Goal: Task Accomplishment & Management: Manage account settings

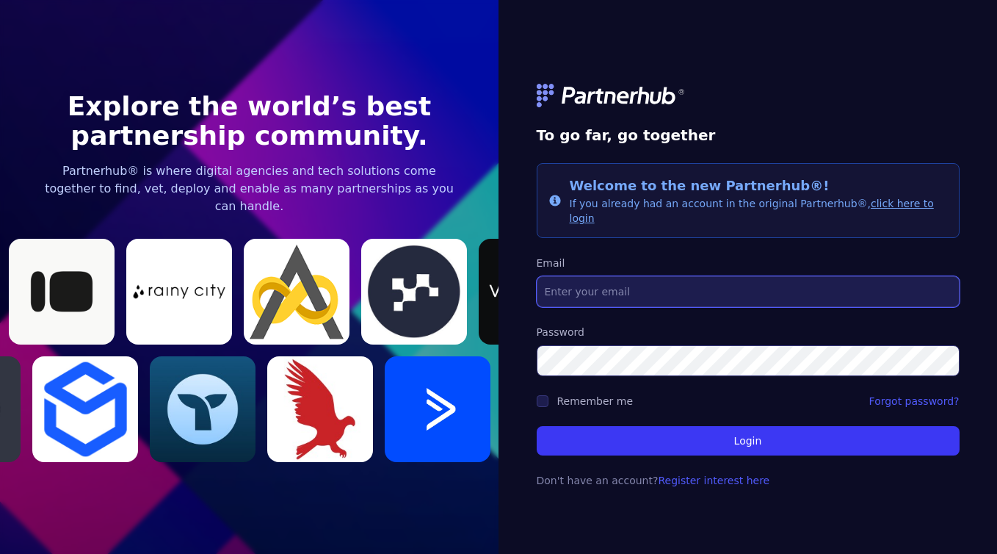
click at [654, 278] on input "Email" at bounding box center [748, 291] width 423 height 31
type input "[EMAIL_ADDRESS][DOMAIN_NAME]"
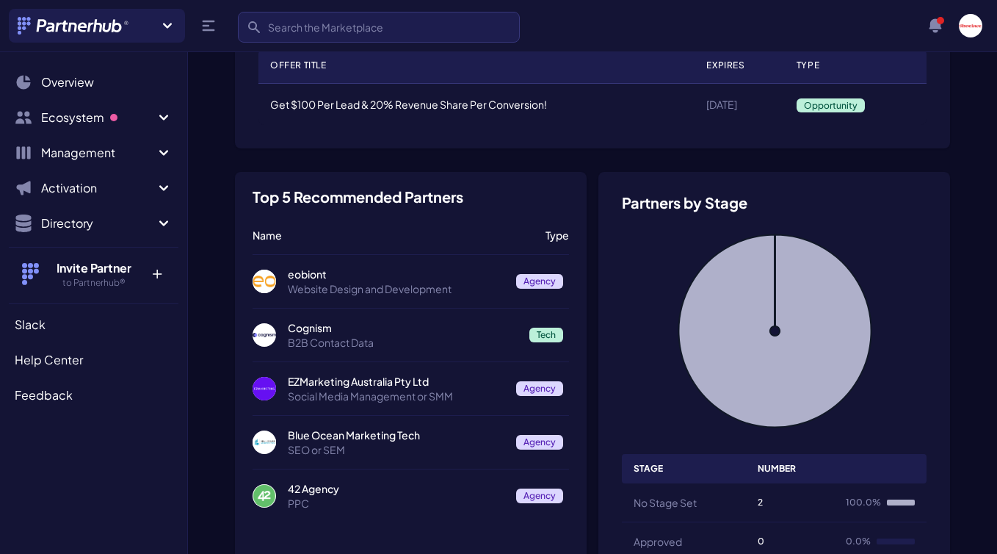
scroll to position [114, 0]
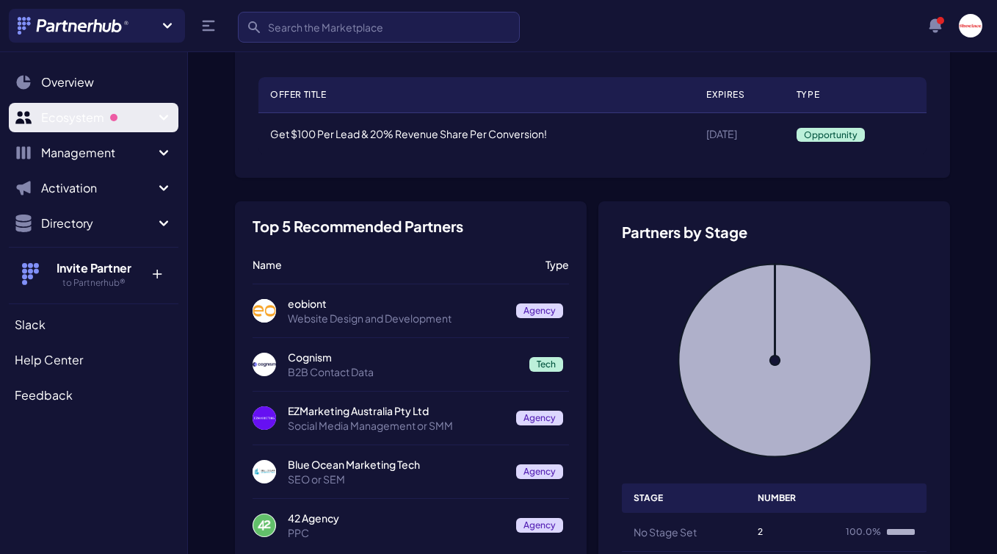
click at [161, 113] on icon "Sidebar" at bounding box center [164, 118] width 18 height 18
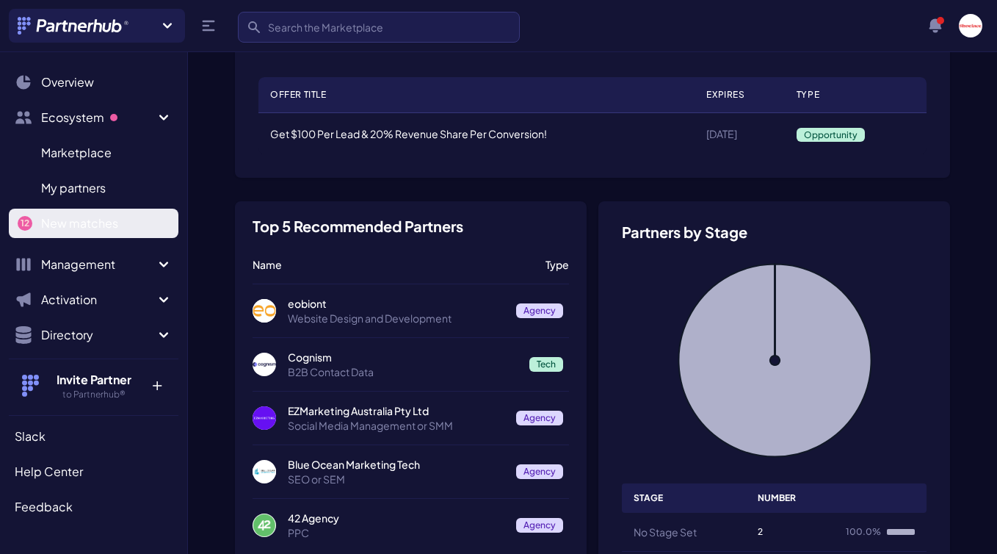
click at [139, 221] on link "New matches N" at bounding box center [94, 223] width 170 height 29
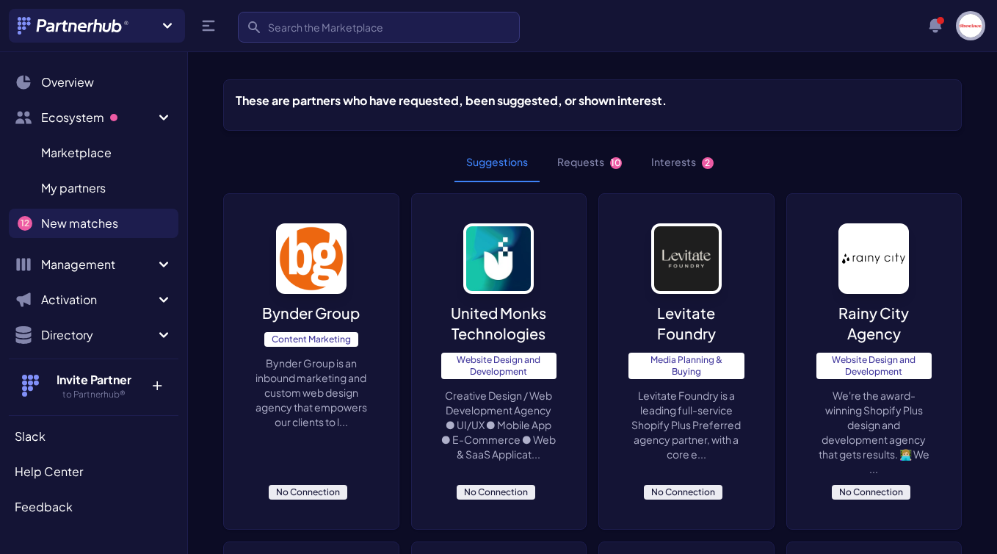
click at [973, 24] on img "button" at bounding box center [971, 26] width 24 height 24
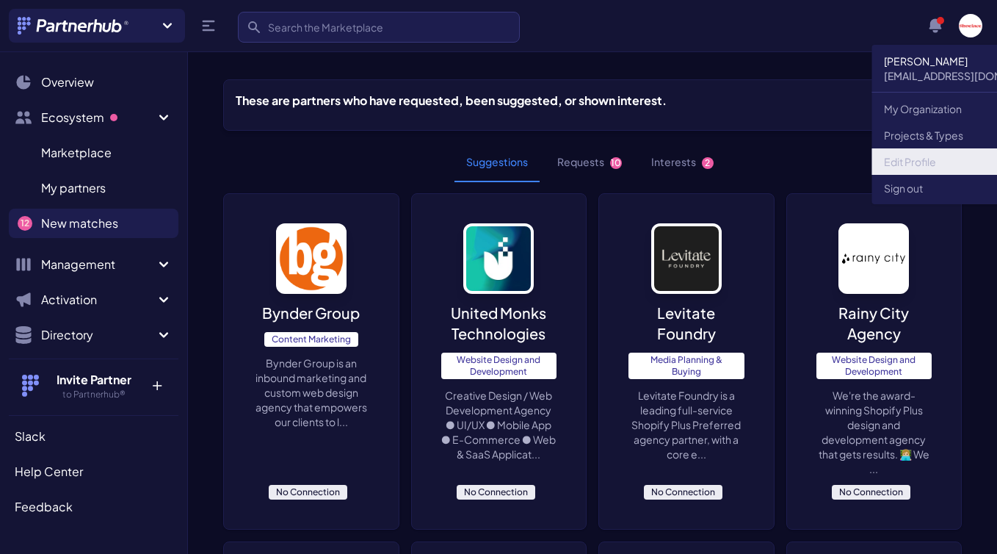
click at [928, 159] on link "Edit Profile" at bounding box center [971, 161] width 198 height 26
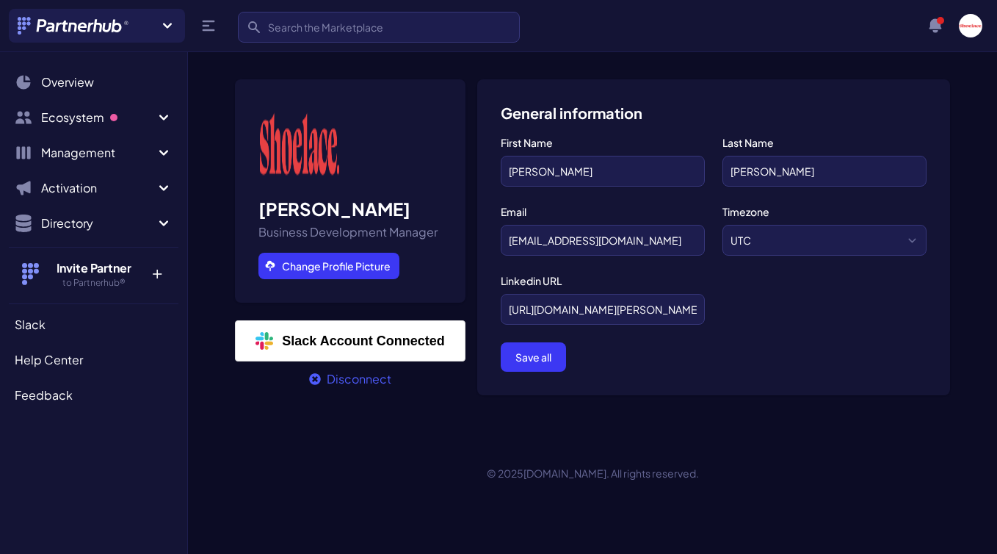
click at [361, 382] on link "Disconnect" at bounding box center [350, 379] width 82 height 18
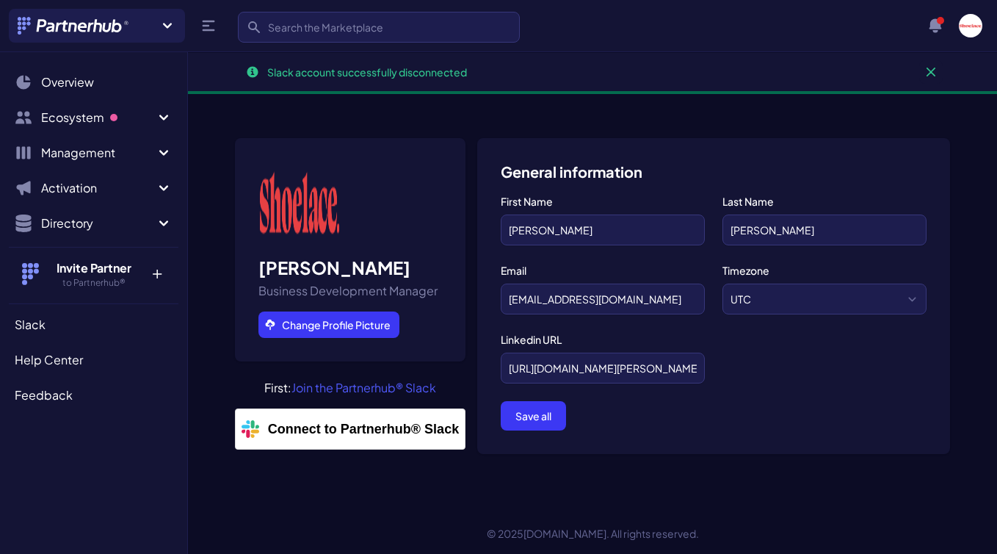
scroll to position [16, 0]
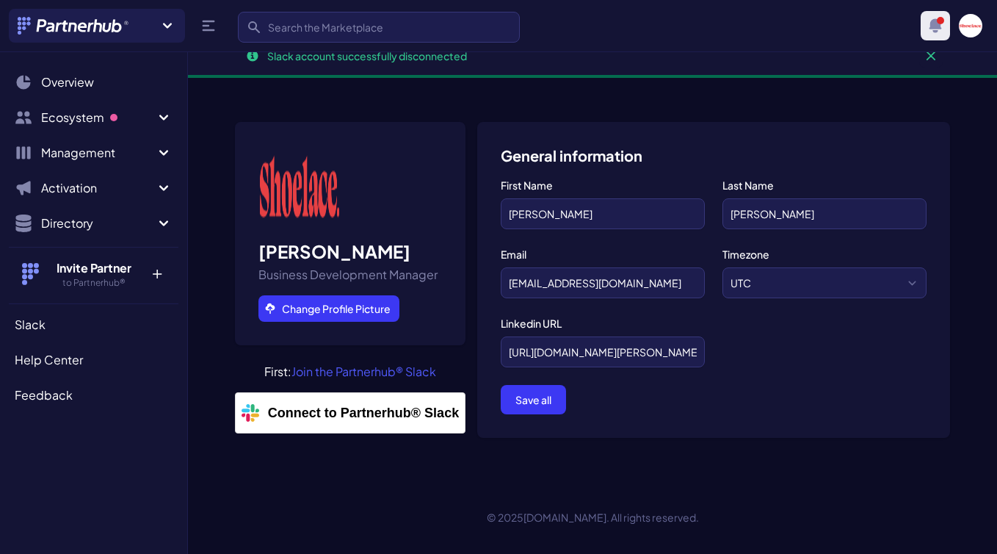
click at [933, 20] on icon "button" at bounding box center [936, 25] width 12 height 14
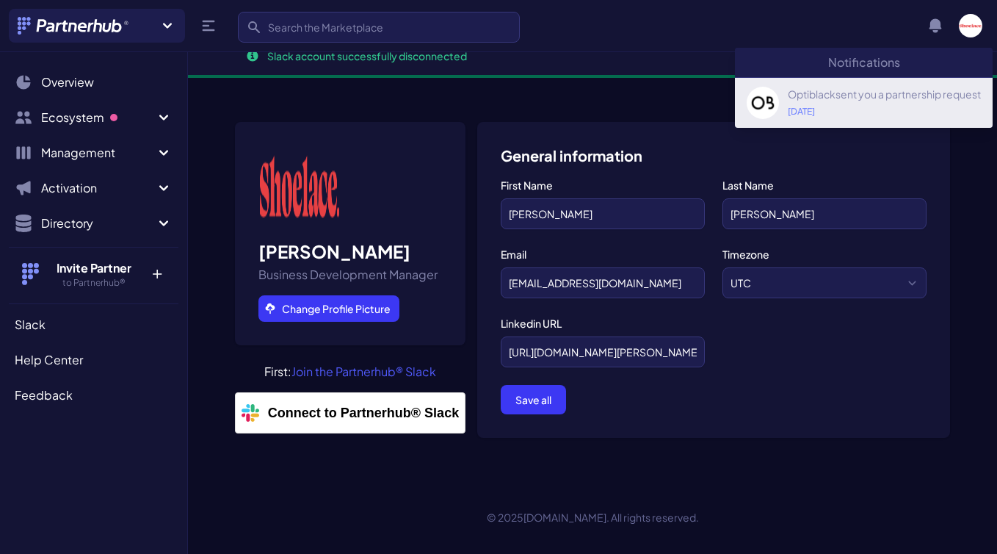
click at [864, 110] on div "[DATE]" at bounding box center [884, 112] width 193 height 12
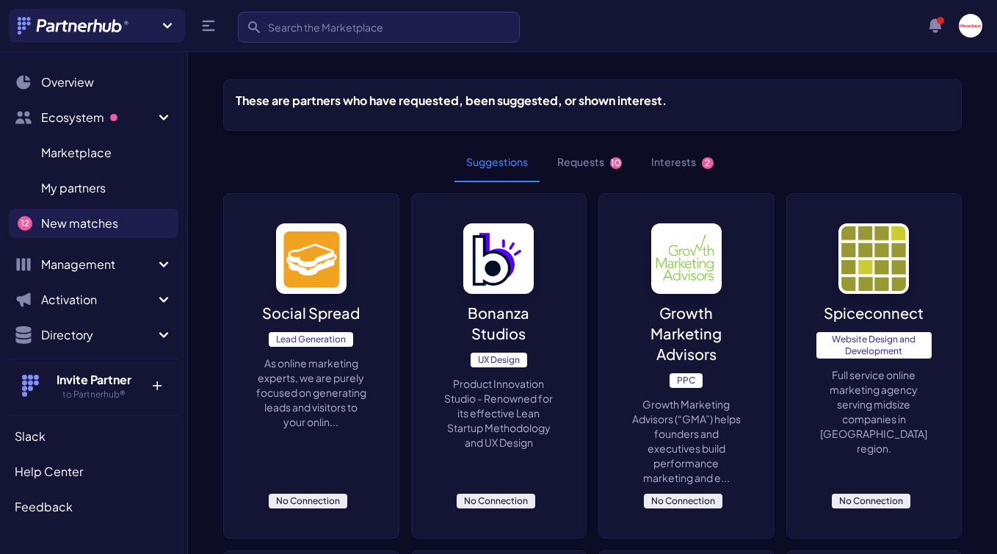
click at [617, 166] on span "10" at bounding box center [616, 163] width 12 height 12
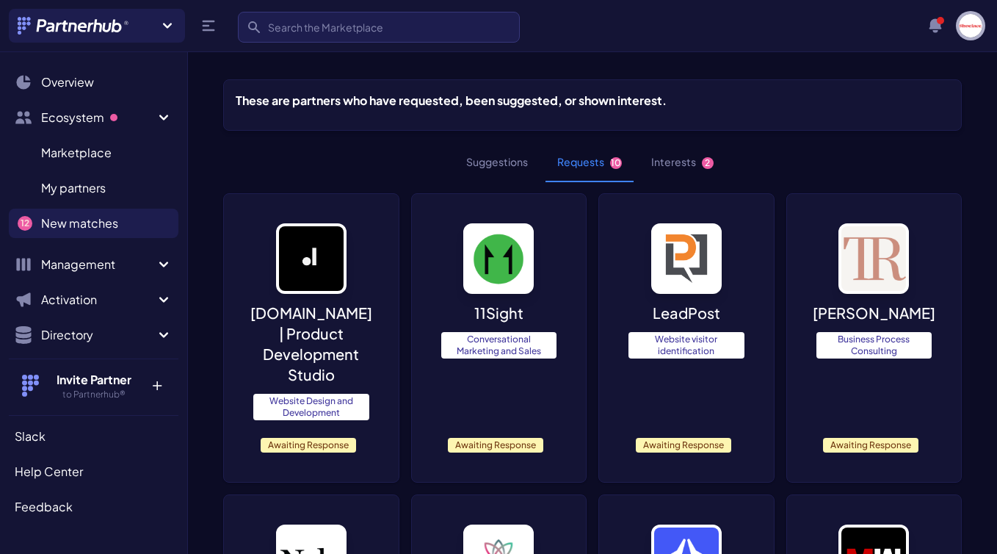
click at [971, 30] on img "button" at bounding box center [971, 26] width 24 height 24
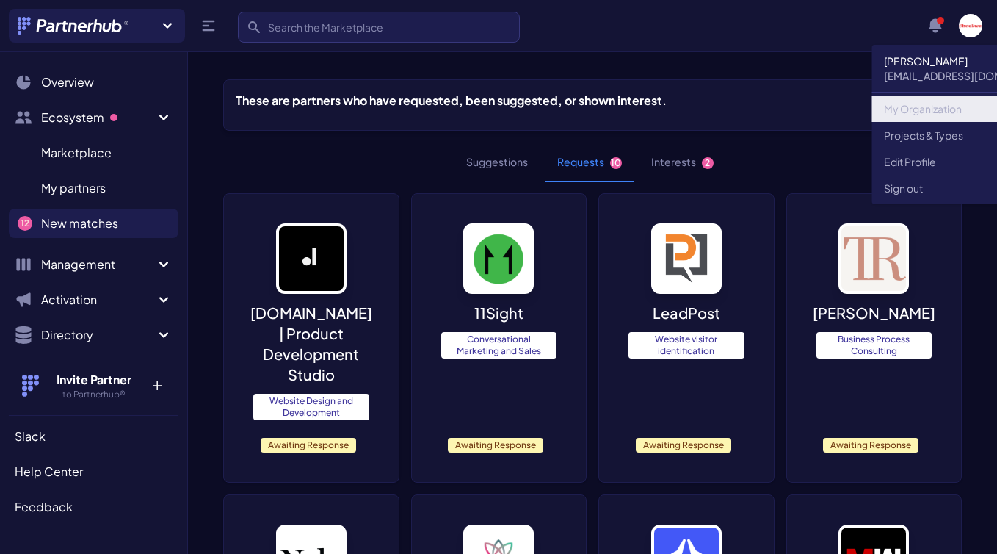
click at [925, 110] on link "My Organization" at bounding box center [971, 108] width 198 height 26
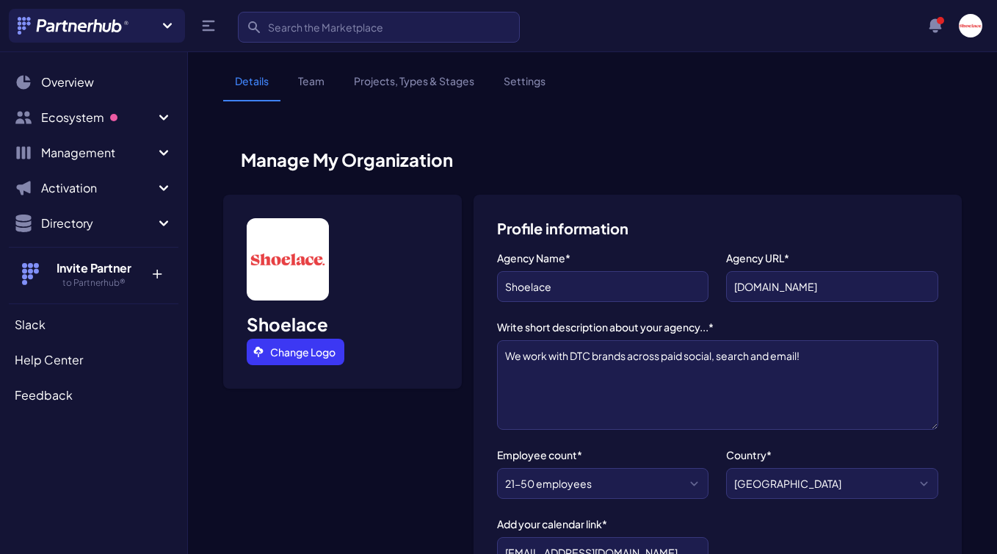
scroll to position [156, 0]
click at [520, 76] on link "Settings" at bounding box center [524, 87] width 65 height 28
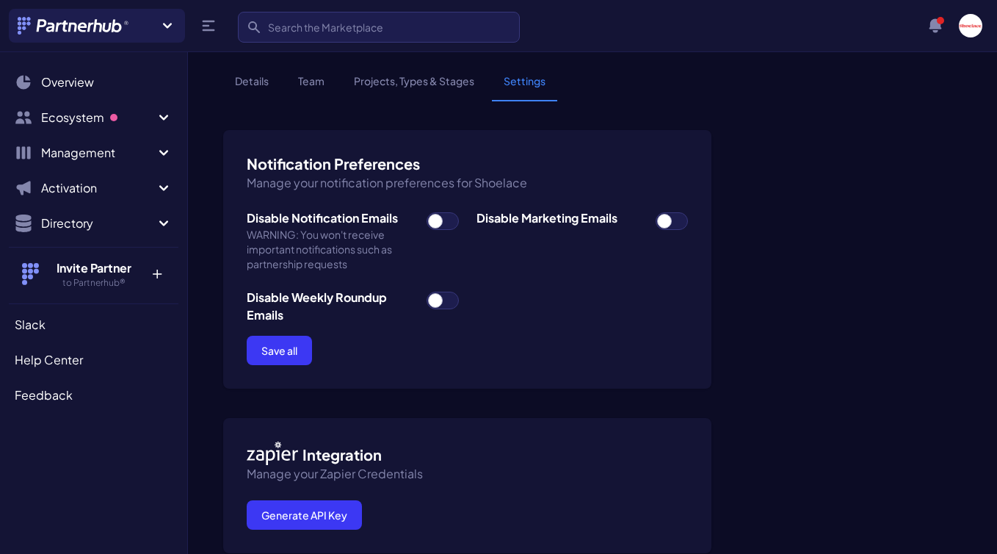
click at [434, 301] on span at bounding box center [443, 301] width 32 height 18
click at [427, 292] on input "checkbox" at bounding box center [426, 291] width 1 height 1
checkbox input "true"
click at [437, 218] on span at bounding box center [443, 221] width 32 height 18
click at [427, 212] on input "checkbox" at bounding box center [426, 212] width 1 height 1
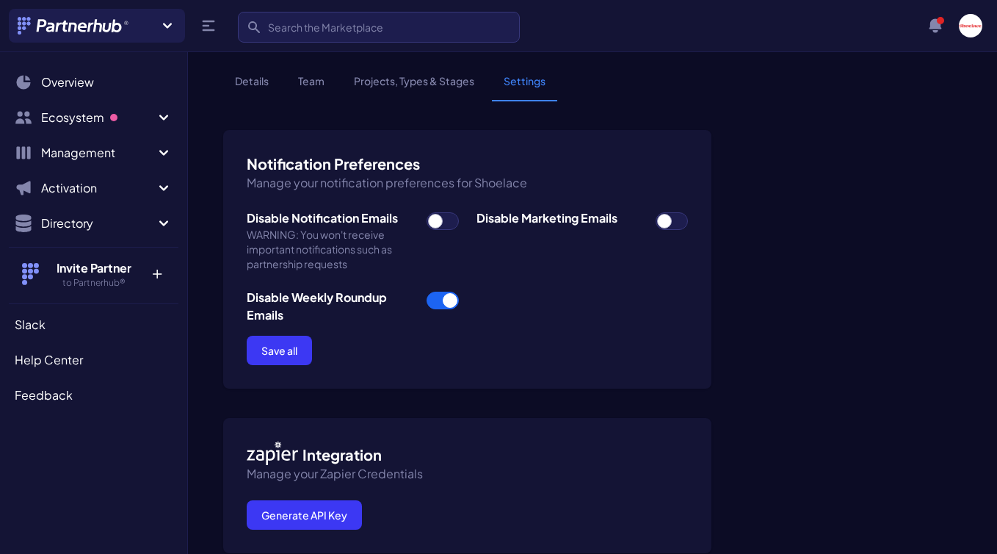
checkbox input "true"
click at [675, 223] on span at bounding box center [672, 221] width 32 height 18
click at [656, 212] on input "checkbox" at bounding box center [655, 212] width 1 height 1
checkbox input "true"
click at [297, 347] on button "Save all" at bounding box center [279, 350] width 65 height 29
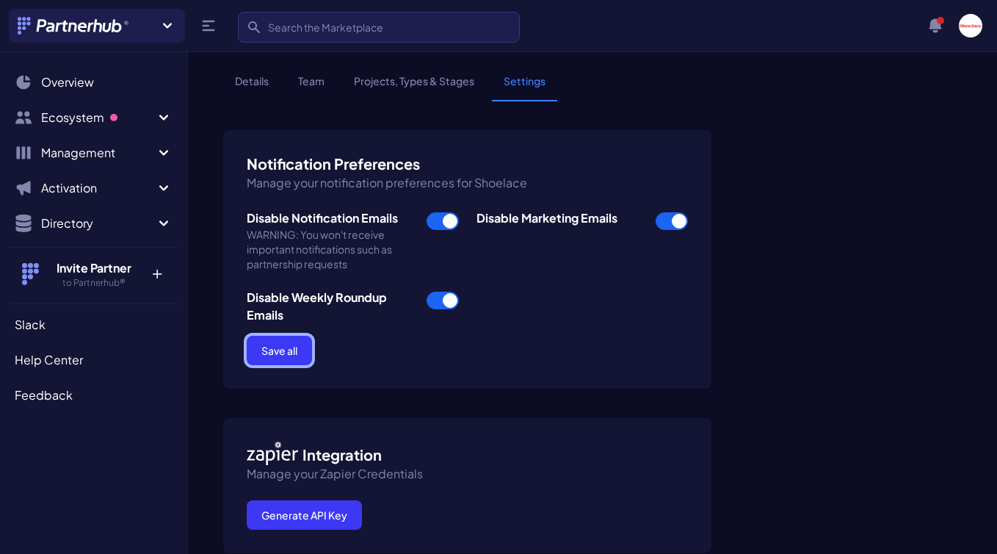
click at [294, 355] on button "Save all" at bounding box center [279, 350] width 65 height 29
